Goal: Task Accomplishment & Management: Manage account settings

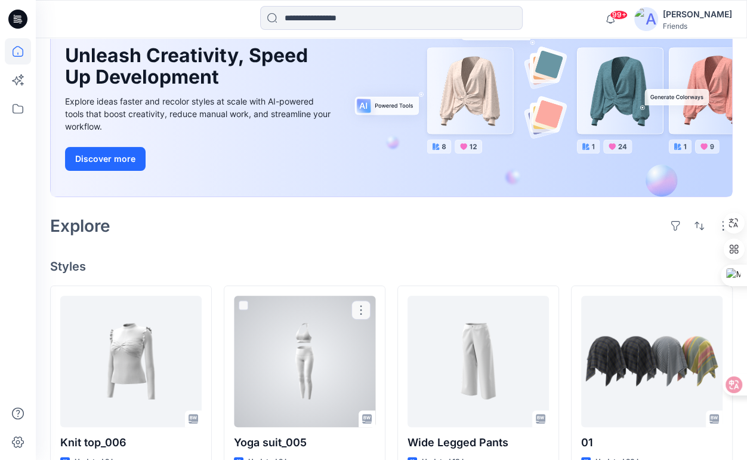
scroll to position [119, 0]
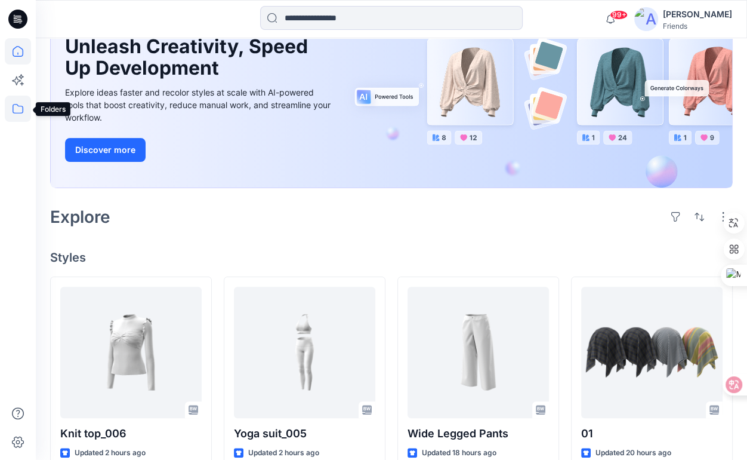
click at [19, 110] on icon at bounding box center [18, 108] width 26 height 26
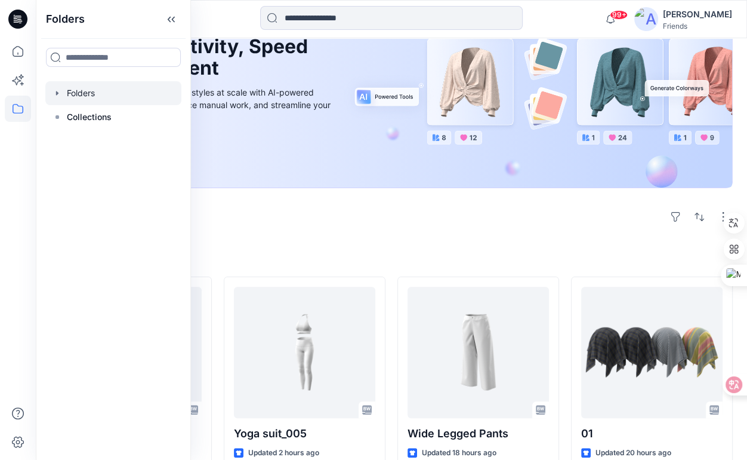
click at [85, 96] on div at bounding box center [113, 93] width 136 height 24
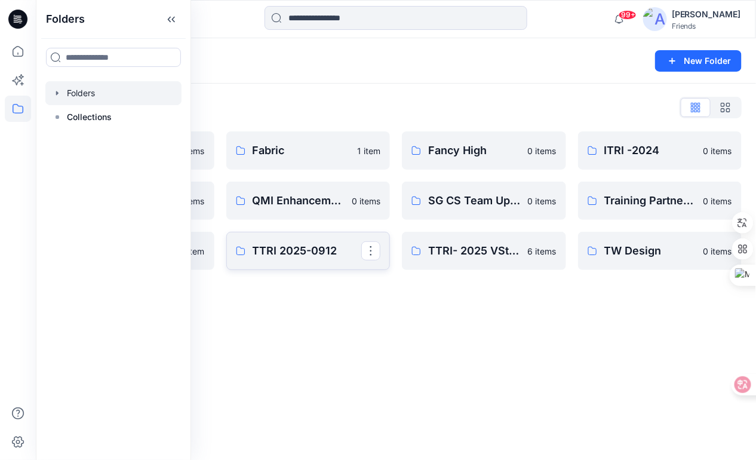
click at [316, 247] on p "TTRI 2025-0912" at bounding box center [306, 250] width 109 height 17
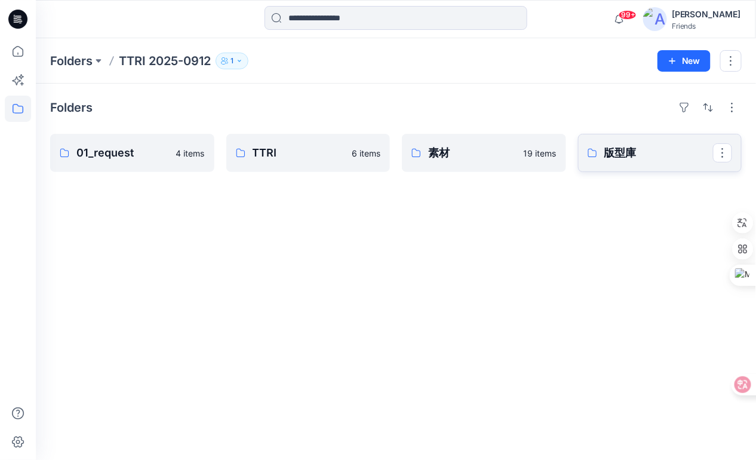
click at [614, 154] on p "版型庫" at bounding box center [658, 152] width 109 height 17
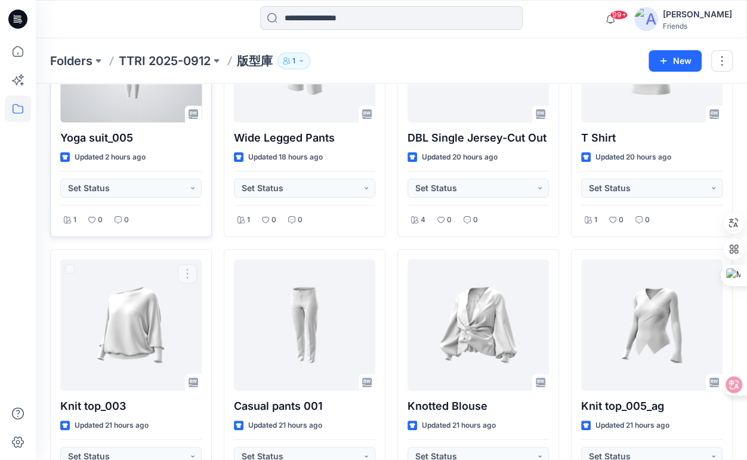
scroll to position [119, 0]
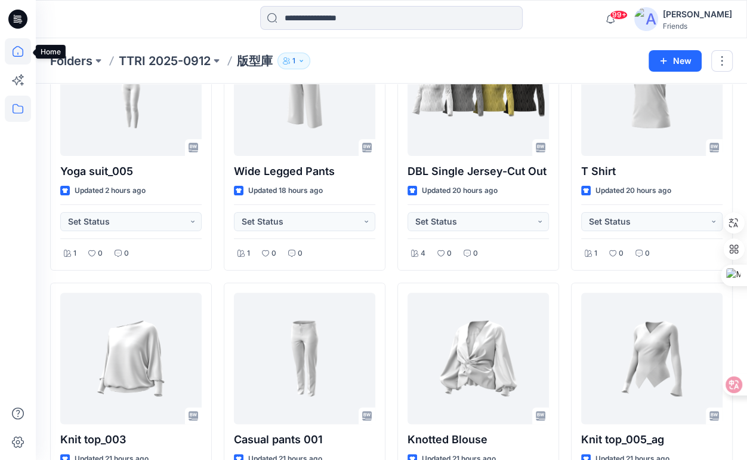
click at [16, 54] on icon at bounding box center [18, 51] width 26 height 26
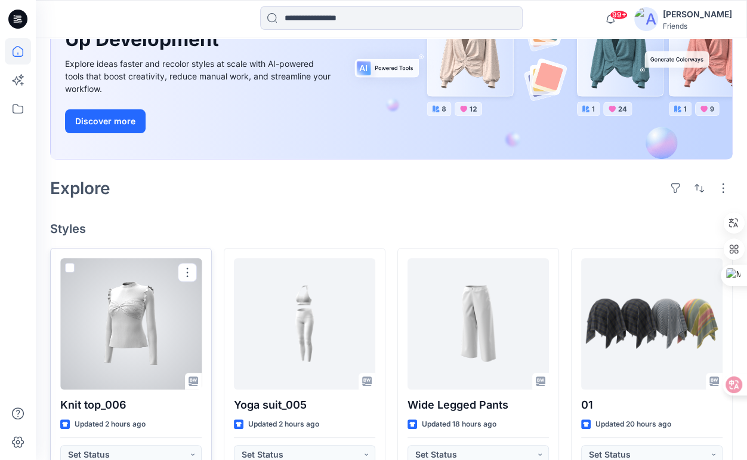
scroll to position [238, 0]
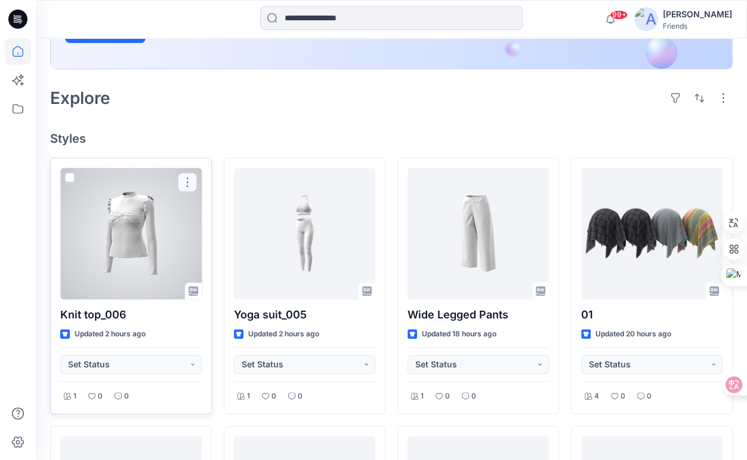
click at [187, 183] on button "button" at bounding box center [187, 181] width 19 height 19
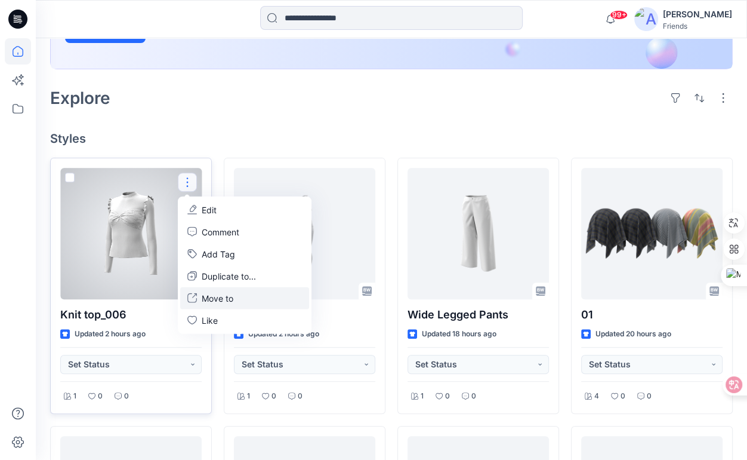
click at [226, 296] on p "Move to" at bounding box center [218, 297] width 32 height 13
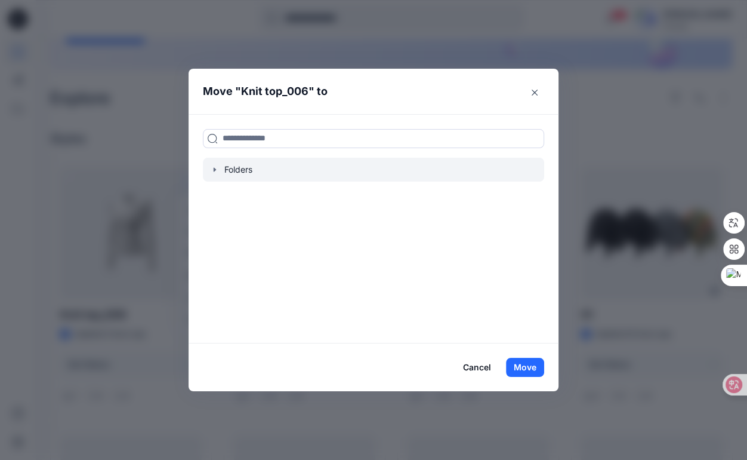
click at [229, 171] on div at bounding box center [373, 170] width 341 height 24
click at [217, 172] on icon "button" at bounding box center [215, 170] width 10 height 10
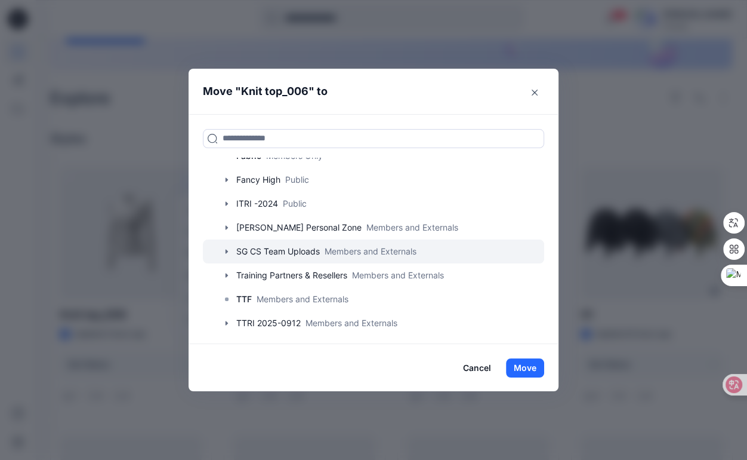
scroll to position [91, 0]
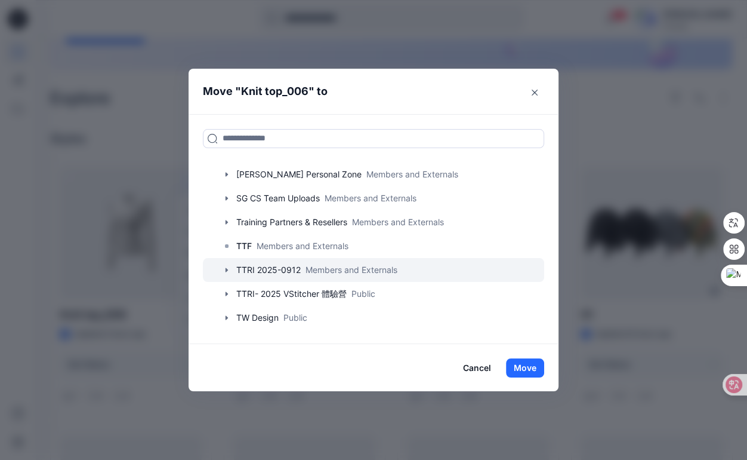
click at [231, 265] on icon "button" at bounding box center [227, 270] width 10 height 10
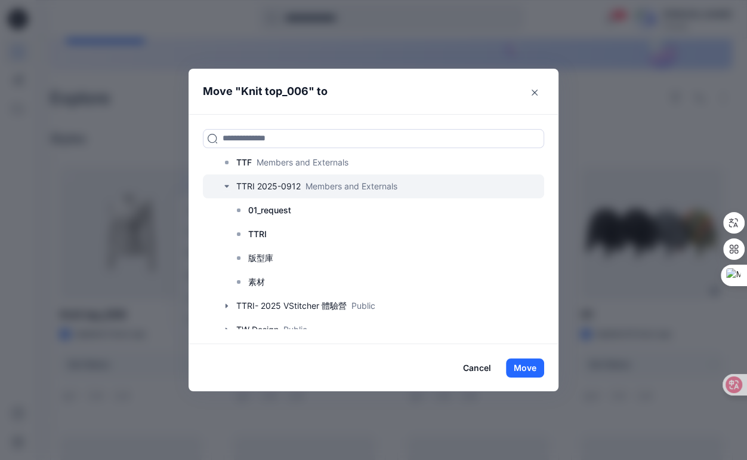
scroll to position [186, 0]
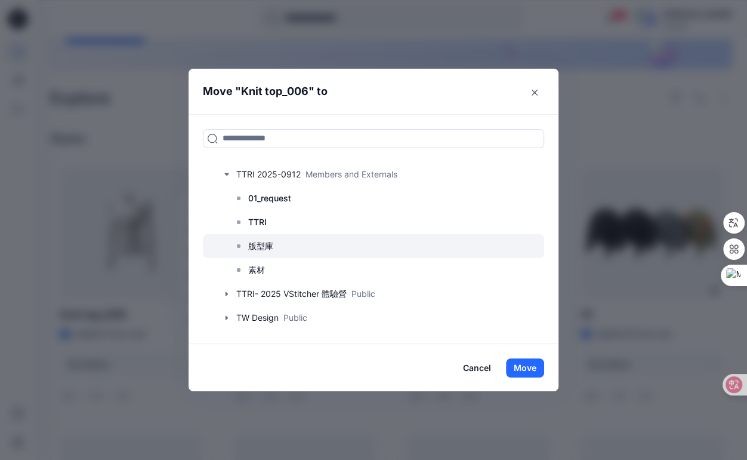
click at [241, 247] on icon at bounding box center [239, 246] width 10 height 10
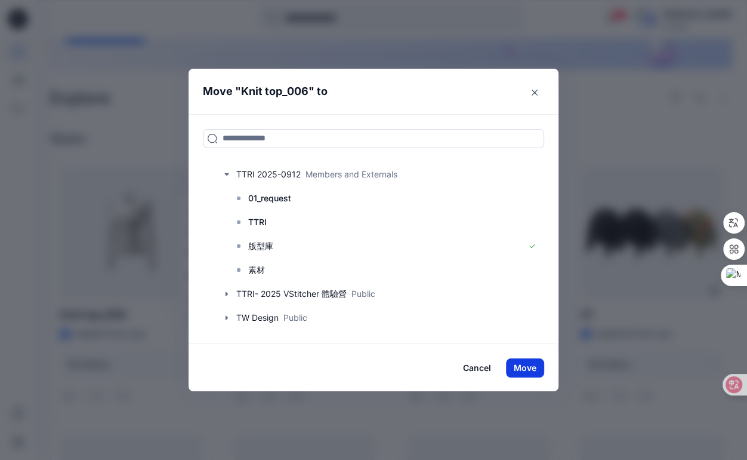
click at [541, 368] on button "Move" at bounding box center [525, 367] width 38 height 19
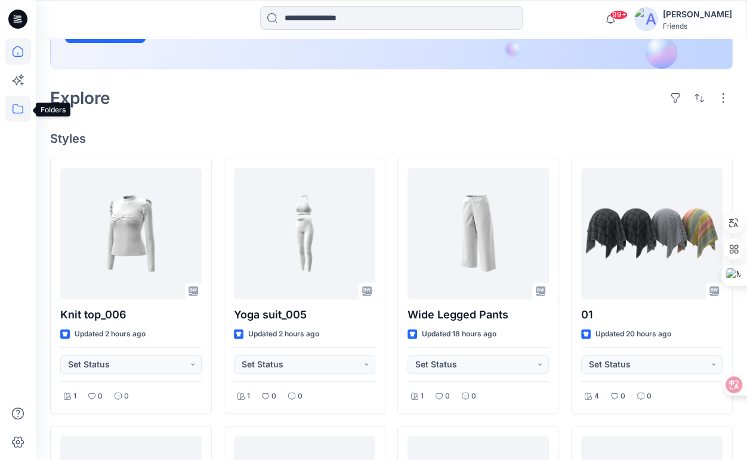
click at [13, 113] on icon at bounding box center [18, 108] width 26 height 26
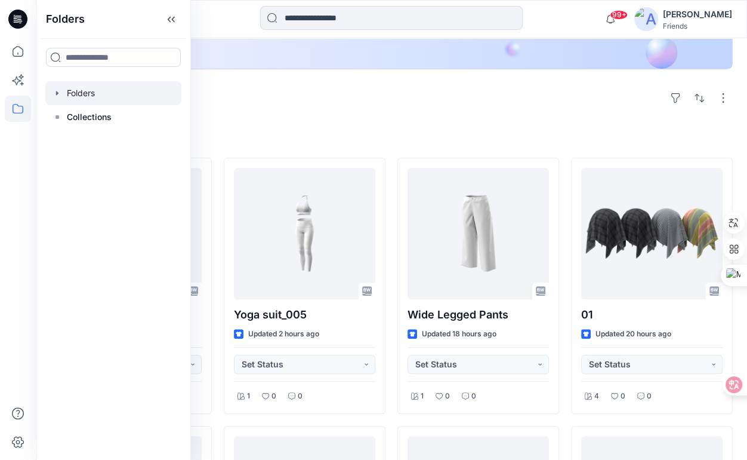
click at [66, 93] on div at bounding box center [113, 93] width 136 height 24
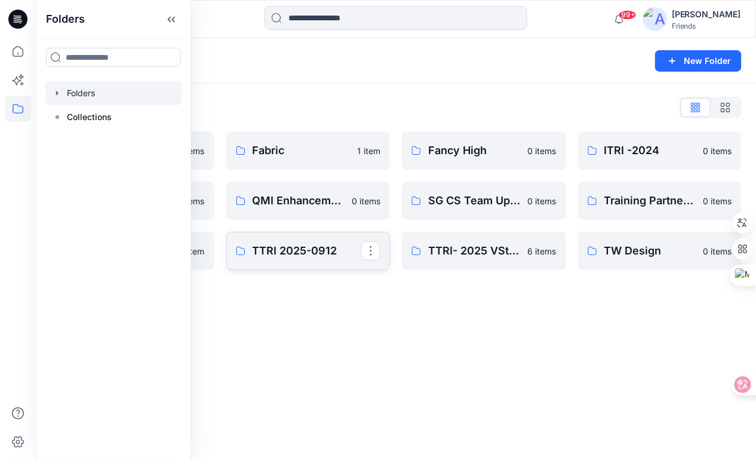
click at [316, 259] on link "TTRI 2025-0912" at bounding box center [308, 251] width 164 height 38
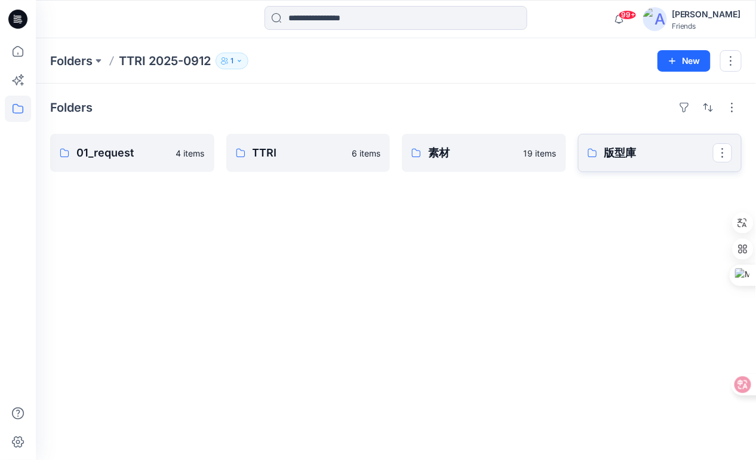
click at [656, 154] on p "版型庫" at bounding box center [658, 152] width 109 height 17
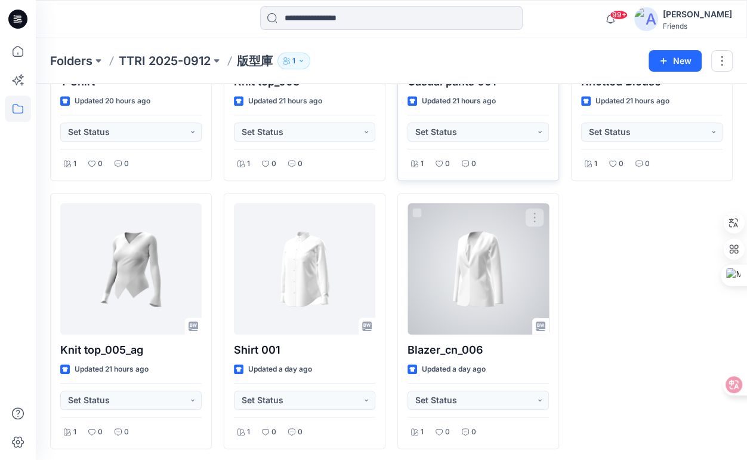
scroll to position [477, 0]
